Goal: Transaction & Acquisition: Purchase product/service

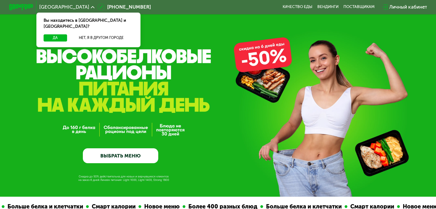
click at [137, 157] on link "ВЫБРАТЬ МЕНЮ" at bounding box center [120, 156] width 75 height 15
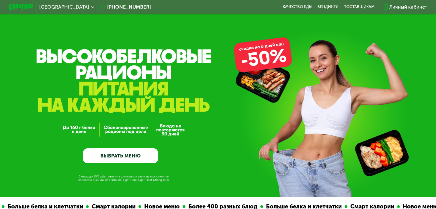
click at [133, 159] on link "ВЫБРАТЬ МЕНЮ" at bounding box center [120, 156] width 75 height 15
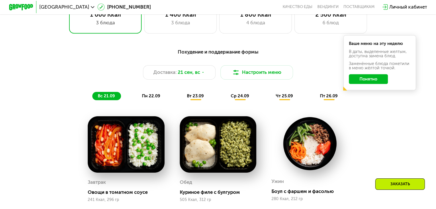
scroll to position [443, 0]
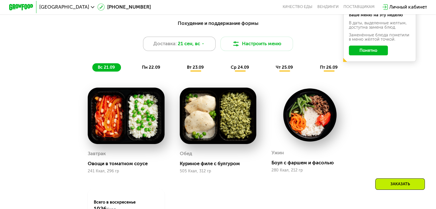
click at [203, 46] on icon at bounding box center [203, 44] width 4 height 4
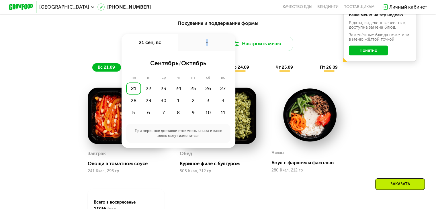
click at [203, 47] on div "-" at bounding box center [206, 42] width 57 height 17
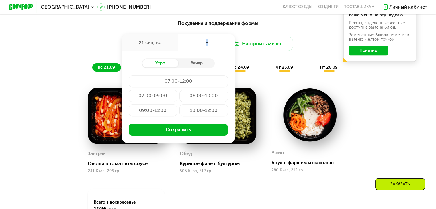
click at [206, 47] on div "-" at bounding box center [206, 42] width 57 height 17
click at [207, 46] on div "-" at bounding box center [206, 42] width 57 height 17
click at [208, 45] on div "-" at bounding box center [206, 42] width 57 height 17
click at [157, 48] on div "21 сен, вс" at bounding box center [150, 42] width 57 height 17
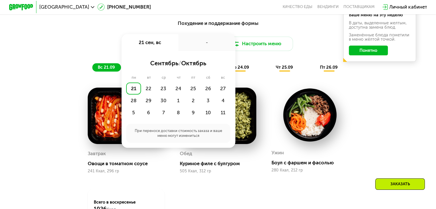
click at [132, 93] on div "21" at bounding box center [133, 89] width 15 height 12
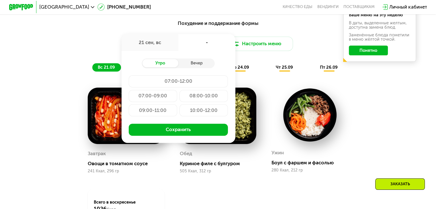
click at [188, 45] on div "-" at bounding box center [206, 42] width 57 height 17
click at [207, 46] on div "-" at bounding box center [206, 42] width 57 height 17
click at [206, 46] on div "-" at bounding box center [206, 42] width 57 height 17
click at [206, 45] on div "-" at bounding box center [206, 42] width 57 height 17
click at [167, 49] on div "21 сен, вс" at bounding box center [150, 42] width 57 height 17
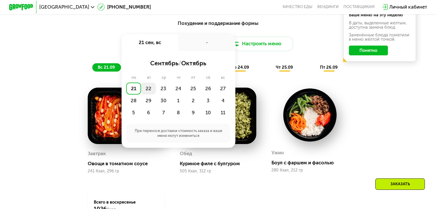
click at [148, 93] on div "22" at bounding box center [148, 89] width 15 height 12
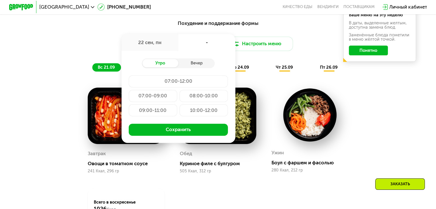
click at [159, 116] on div "09:00-11:00" at bounding box center [153, 110] width 48 height 12
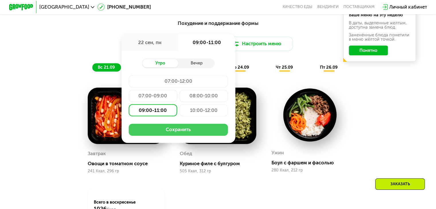
click at [188, 136] on button "Сохранить" at bounding box center [178, 130] width 99 height 12
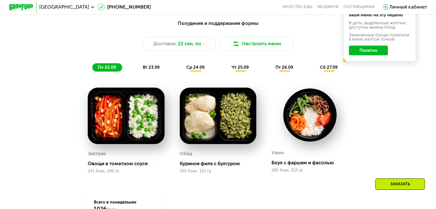
click at [364, 55] on button "Понятно" at bounding box center [368, 51] width 39 height 10
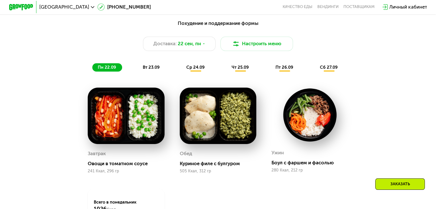
click at [154, 70] on span "вт 23.09" at bounding box center [151, 67] width 17 height 5
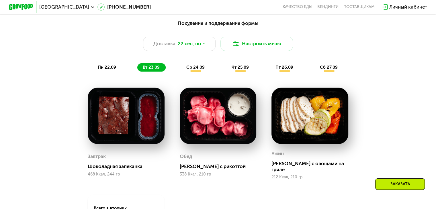
click at [201, 70] on span "ср 24.09" at bounding box center [195, 67] width 18 height 5
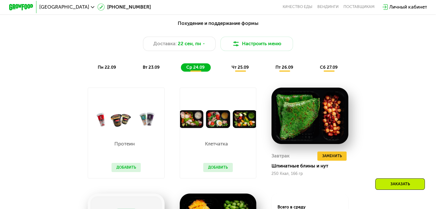
click at [239, 70] on span "чт 25.09" at bounding box center [239, 67] width 17 height 5
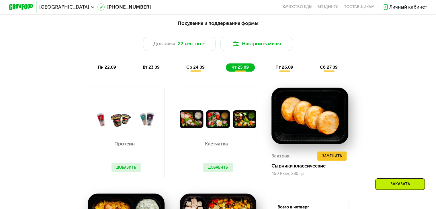
click at [286, 67] on span "пт 26.09" at bounding box center [285, 67] width 18 height 5
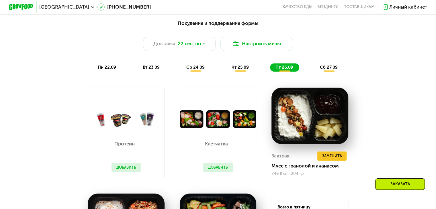
click at [335, 70] on span "сб 27.09" at bounding box center [329, 67] width 18 height 5
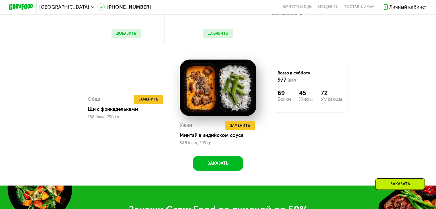
scroll to position [615, 0]
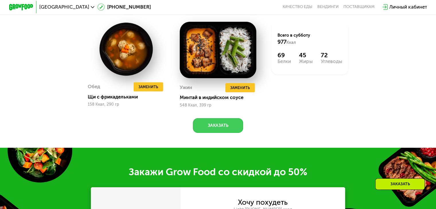
click at [222, 133] on button "Заказать" at bounding box center [218, 125] width 50 height 15
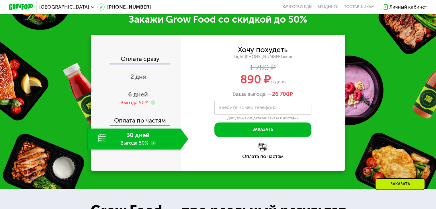
scroll to position [769, 0]
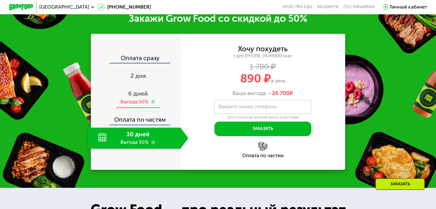
click at [137, 105] on div "Выгода 50%" at bounding box center [134, 102] width 28 height 7
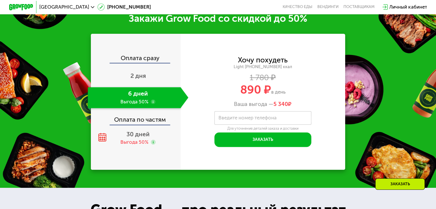
click at [224, 120] on label "Введите номер телефона" at bounding box center [248, 117] width 58 height 3
click at [224, 124] on input "Введите номер телефона" at bounding box center [263, 118] width 97 height 14
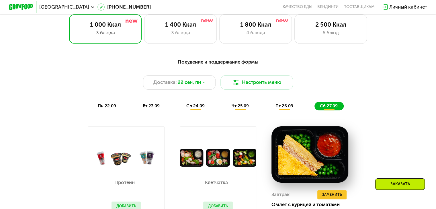
scroll to position [396, 0]
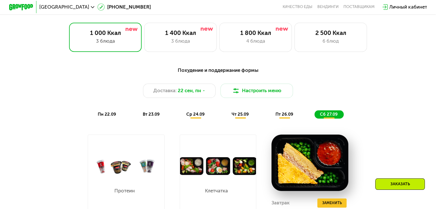
click at [205, 93] on icon at bounding box center [204, 91] width 4 height 4
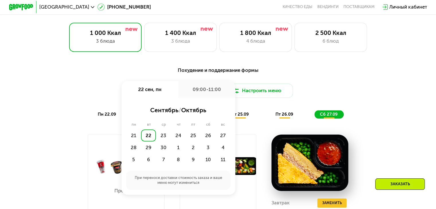
click at [150, 141] on div "22" at bounding box center [148, 136] width 15 height 12
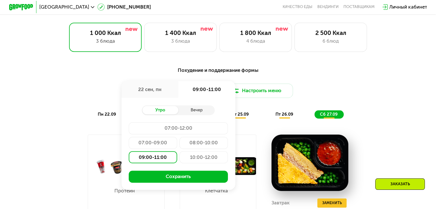
click at [363, 98] on div "Доставка: [DATE] сен, пн 09:00-11:00 Утро Вечер 07:00-12:00 07:00-09:00 08:00-1…" at bounding box center [218, 91] width 359 height 15
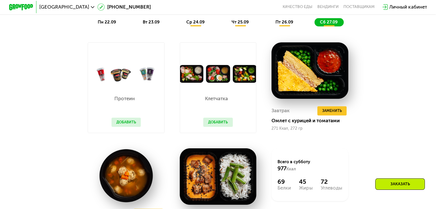
scroll to position [453, 0]
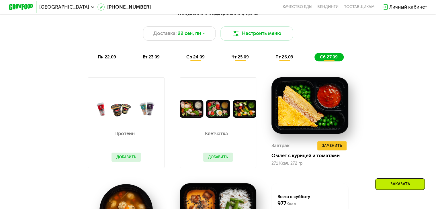
click at [217, 161] on button "Добавить" at bounding box center [218, 157] width 30 height 9
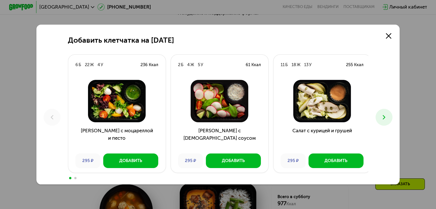
click at [383, 122] on button at bounding box center [384, 117] width 17 height 17
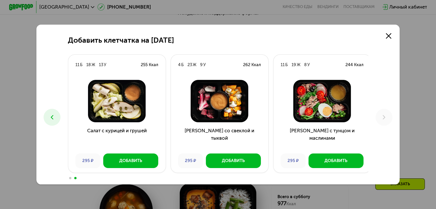
click at [46, 118] on button at bounding box center [52, 117] width 17 height 17
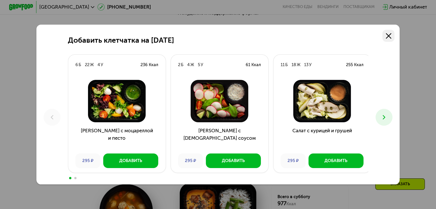
click at [391, 35] on icon at bounding box center [388, 35] width 5 height 5
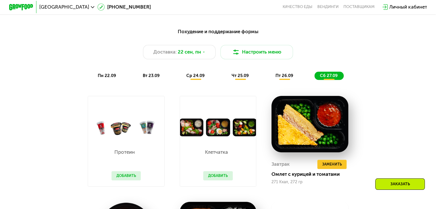
scroll to position [424, 0]
